Goal: Entertainment & Leisure: Consume media (video, audio)

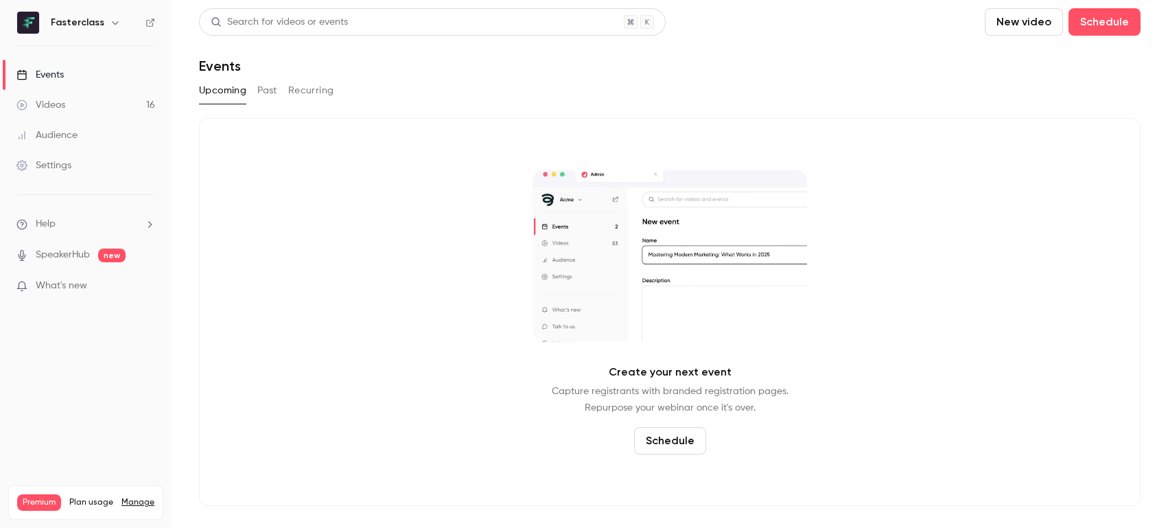
click at [130, 106] on link "Videos 16" at bounding box center [86, 105] width 172 height 30
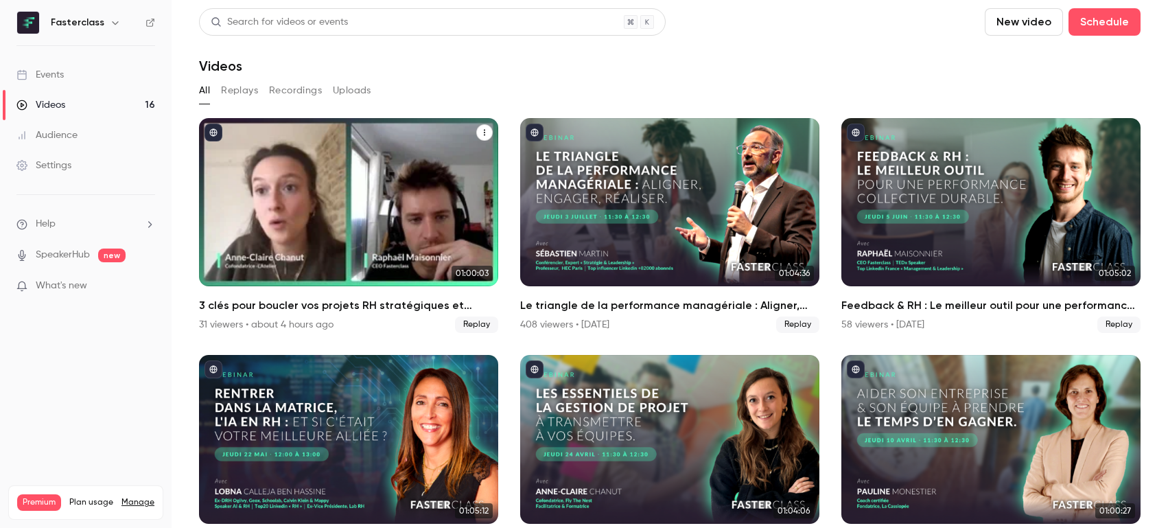
click at [409, 174] on div "3 clés pour boucler vos projets RH stratégiques et terminer 2025 en beauté !" at bounding box center [348, 202] width 299 height 168
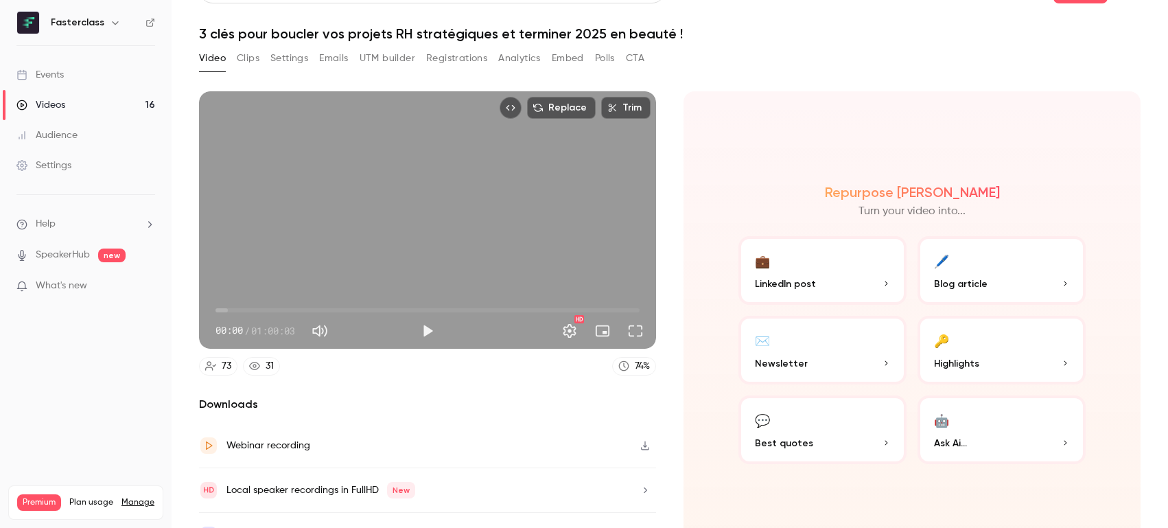
scroll to position [58, 0]
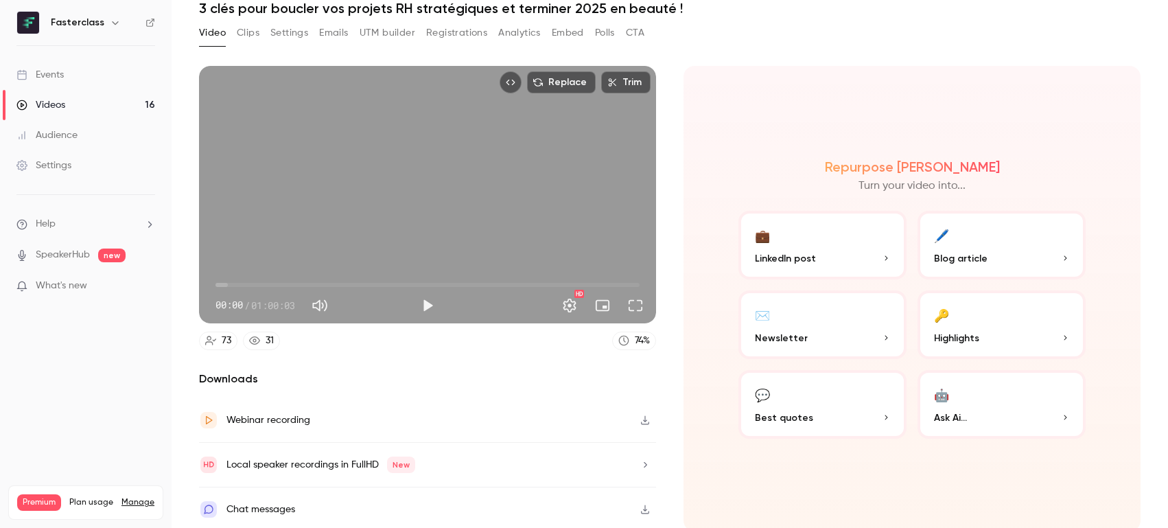
click at [643, 416] on icon "button" at bounding box center [644, 420] width 11 height 10
click at [418, 300] on button "Play" at bounding box center [427, 305] width 27 height 27
click at [418, 300] on button "Pause" at bounding box center [427, 305] width 27 height 27
click at [418, 300] on button "Play" at bounding box center [427, 305] width 27 height 27
click at [276, 276] on span "08:45" at bounding box center [427, 285] width 424 height 22
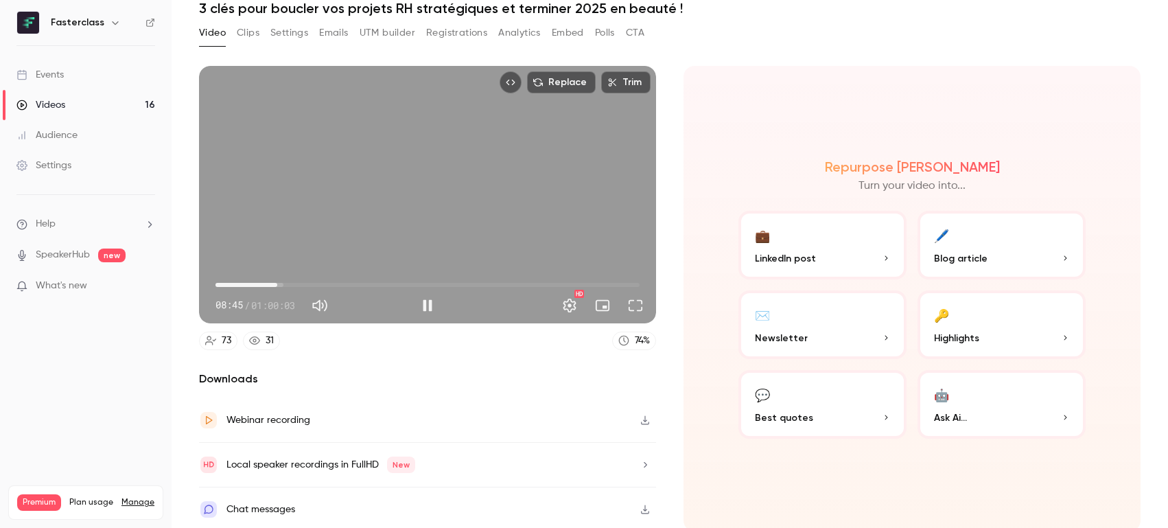
click at [354, 208] on div "Replace Trim 08:45 08:45 / 01:00:03 HD" at bounding box center [427, 194] width 457 height 257
click at [408, 279] on span "08:46" at bounding box center [427, 285] width 424 height 22
click at [429, 187] on div "Replace Trim 27:32 27:32 / 01:00:03 HD" at bounding box center [427, 194] width 457 height 257
click at [524, 276] on span "44:16" at bounding box center [427, 285] width 424 height 22
click at [533, 187] on div "Replace Trim 44:16 44:16 / 01:00:03 HD" at bounding box center [427, 194] width 457 height 257
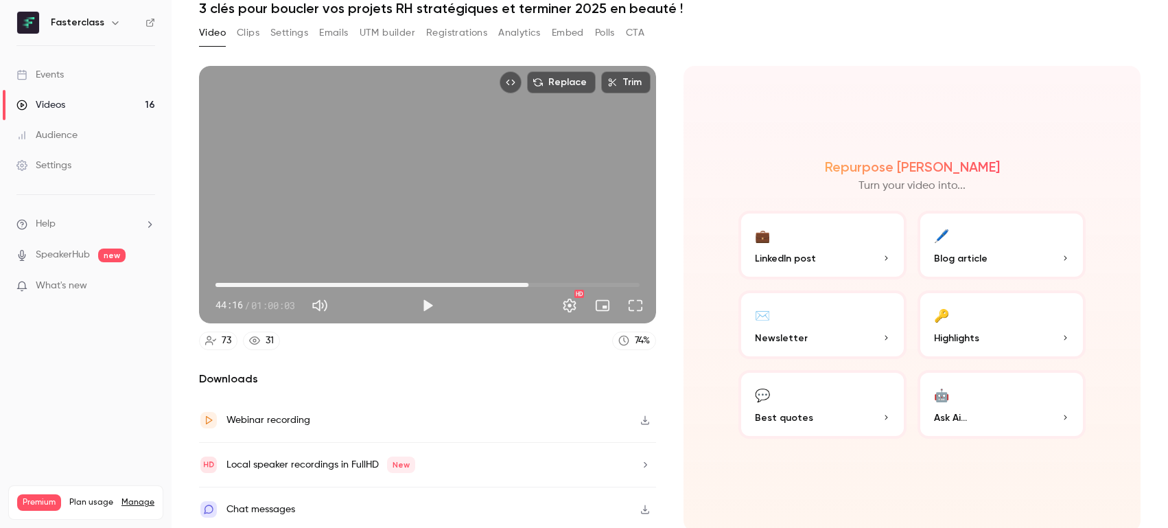
click at [595, 280] on span "44:16" at bounding box center [427, 285] width 424 height 22
click at [623, 281] on span "54:24" at bounding box center [427, 285] width 424 height 22
click at [506, 164] on div "Replace Trim 58:26 58:26 / 01:00:03 HD" at bounding box center [427, 194] width 457 height 257
click at [634, 281] on span "58:27" at bounding box center [427, 285] width 424 height 22
click at [506, 181] on div "Replace Trim 01:00:01 01:00:01 / 01:00:03 HD" at bounding box center [427, 194] width 457 height 257
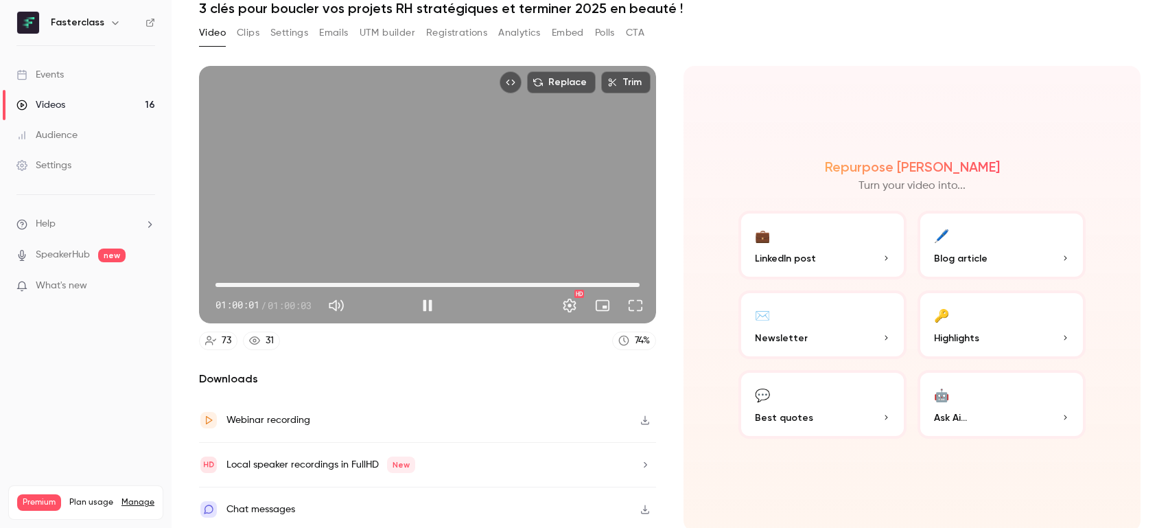
type input "******"
